Goal: Task Accomplishment & Management: Manage account settings

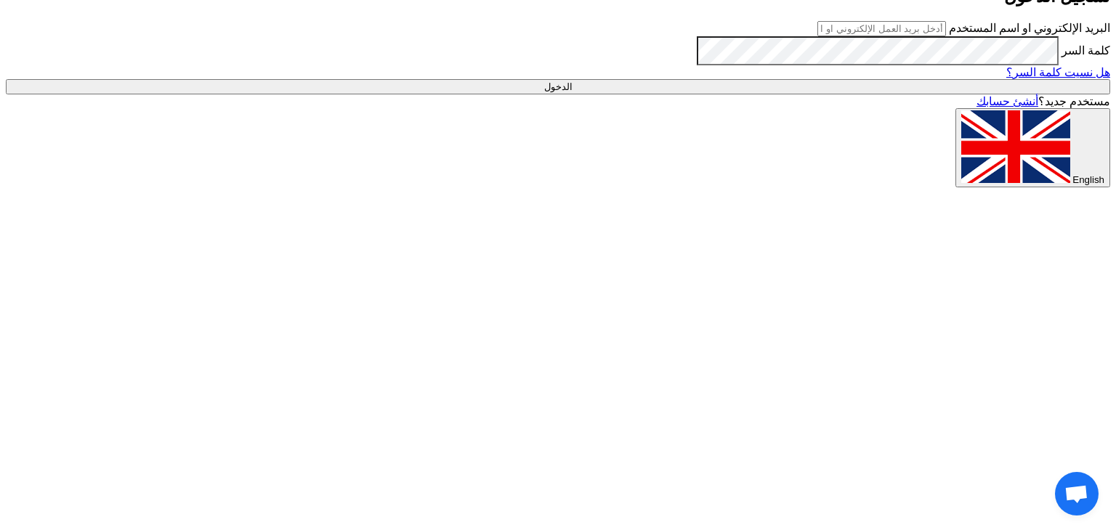
type input "[EMAIL_ADDRESS][DOMAIN_NAME]"
click at [863, 94] on input "الدخول" at bounding box center [558, 86] width 1104 height 15
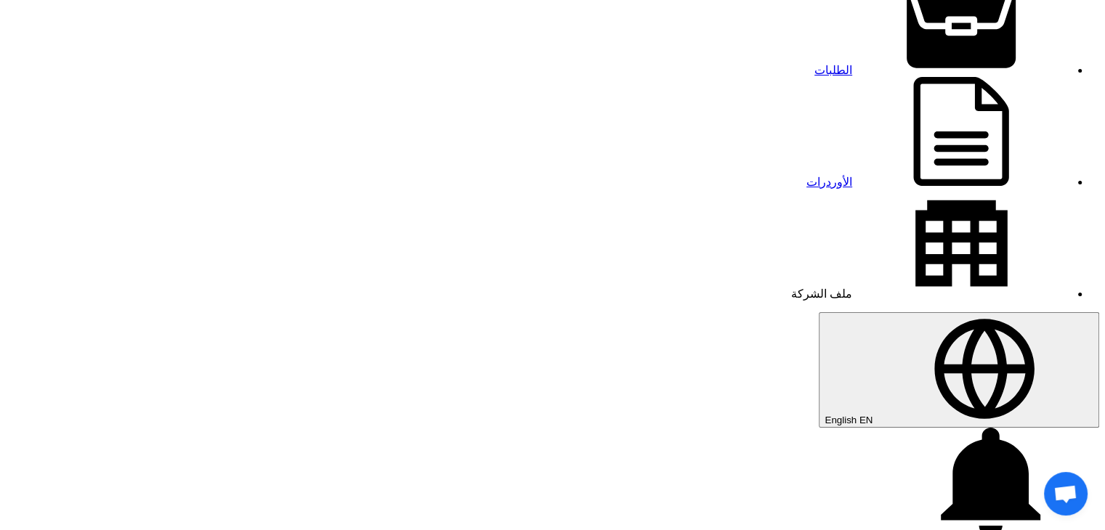
scroll to position [145, 0]
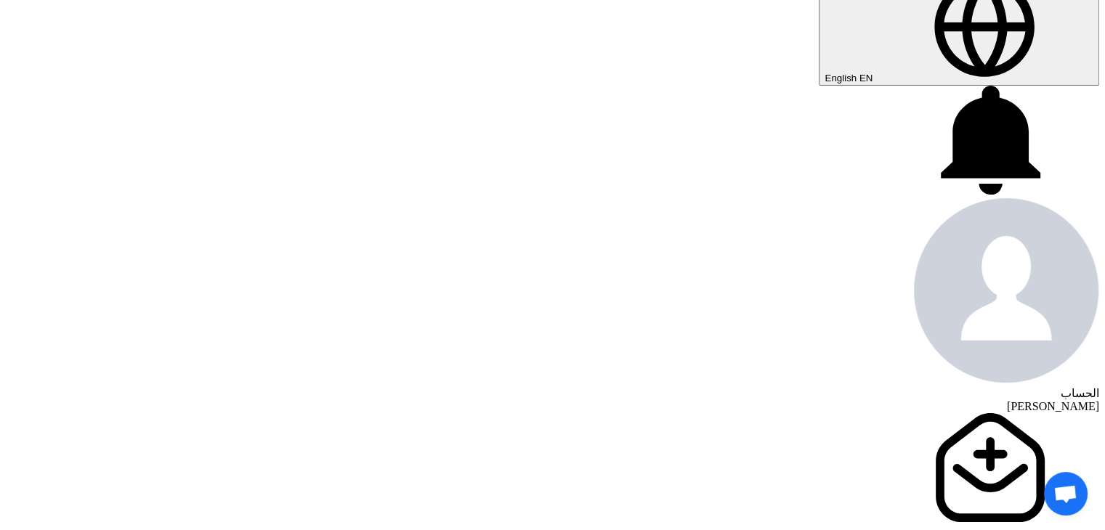
scroll to position [436, 0]
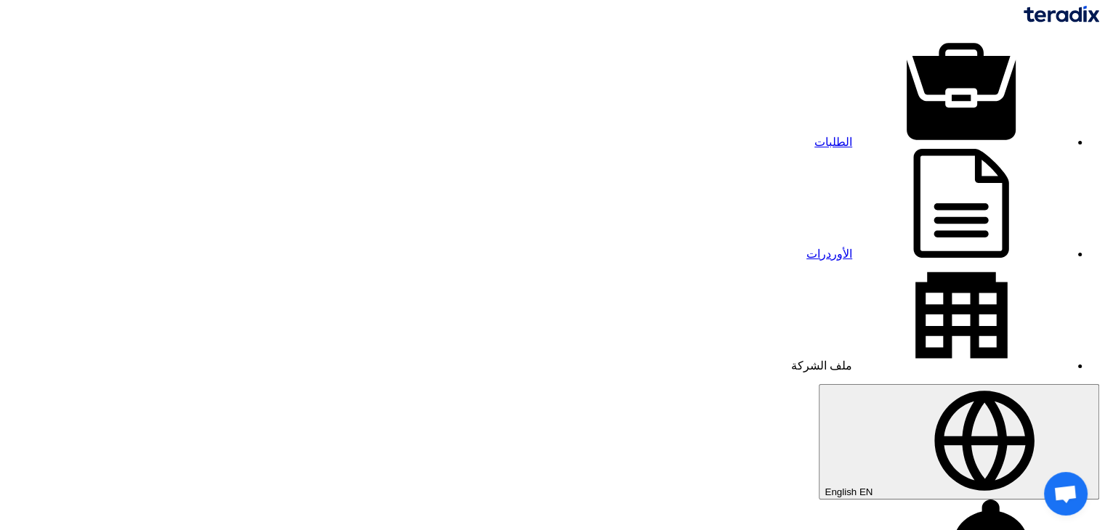
copy span "Mirghani"
